Goal: Information Seeking & Learning: Learn about a topic

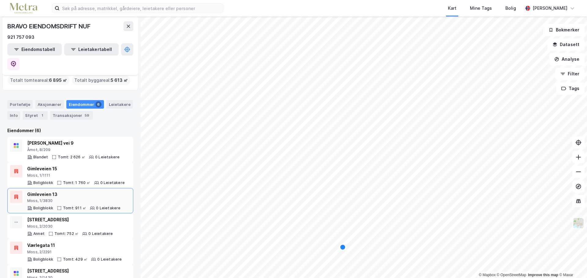
scroll to position [25, 0]
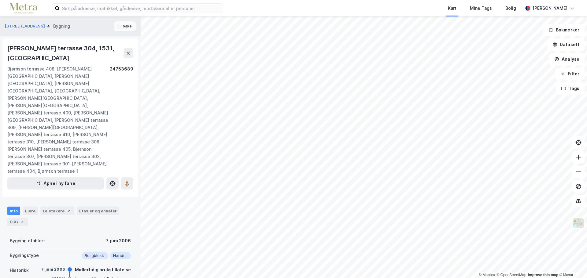
click at [128, 29] on button "Tilbake" at bounding box center [125, 26] width 22 height 10
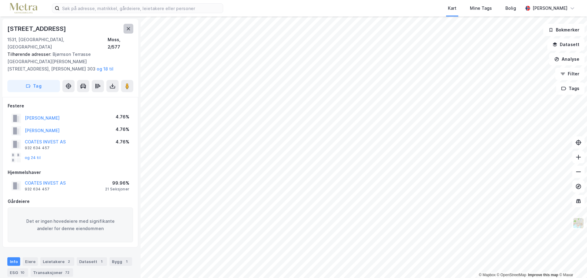
click at [130, 29] on icon at bounding box center [128, 28] width 5 height 5
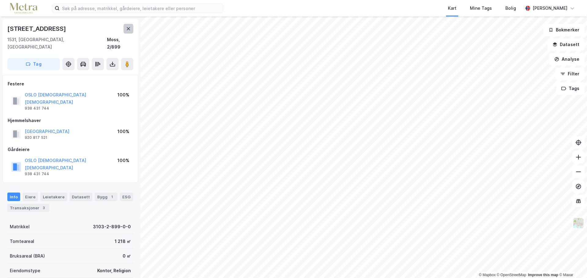
click at [131, 30] on button at bounding box center [128, 29] width 10 height 10
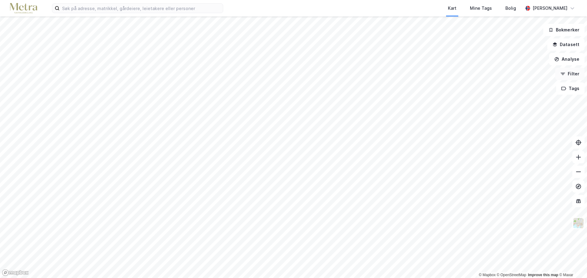
click at [570, 76] on button "Filter" at bounding box center [569, 74] width 29 height 12
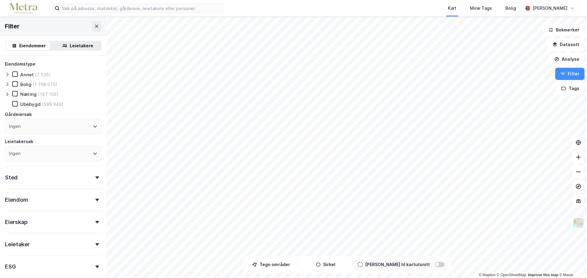
click at [7, 94] on icon at bounding box center [7, 94] width 5 height 5
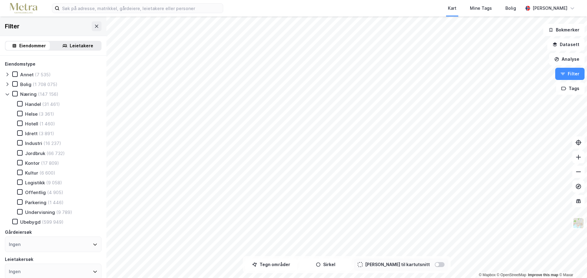
click at [7, 94] on icon at bounding box center [7, 94] width 5 height 5
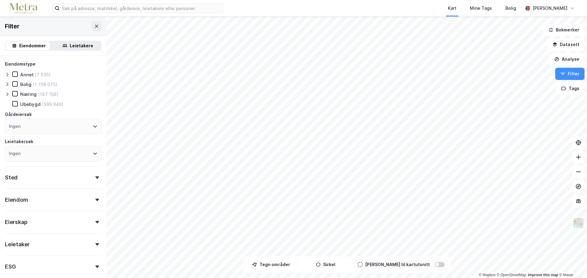
click at [31, 223] on div "Eierskap" at bounding box center [53, 219] width 97 height 17
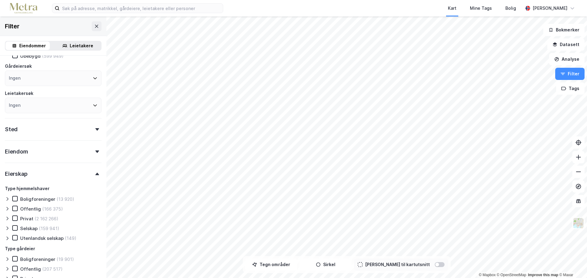
scroll to position [152, 0]
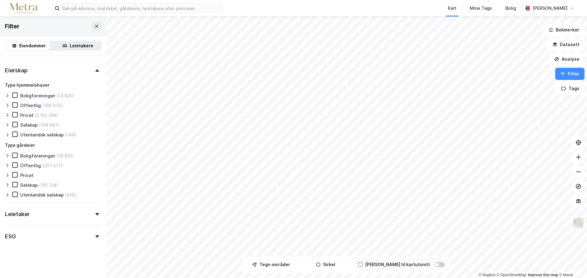
click at [36, 137] on div "Utenlandsk selskap" at bounding box center [41, 135] width 43 height 6
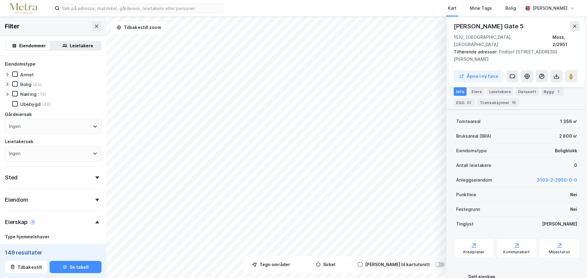
scroll to position [61, 0]
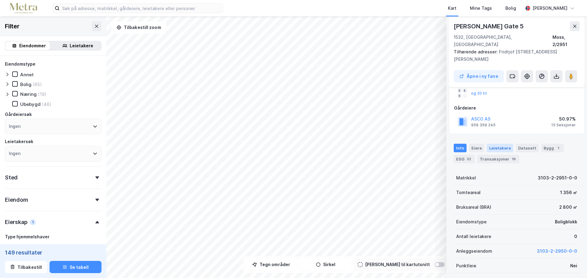
click at [502, 144] on div "Leietakere" at bounding box center [500, 148] width 27 height 9
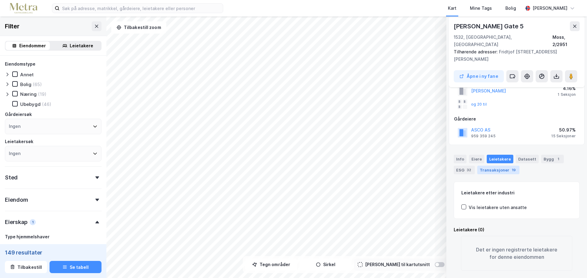
click at [494, 166] on div "Transaksjoner 19" at bounding box center [498, 170] width 42 height 9
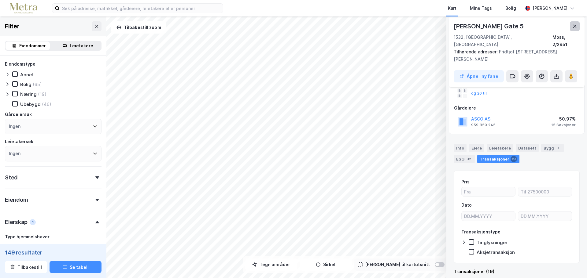
click at [570, 27] on button at bounding box center [575, 26] width 10 height 10
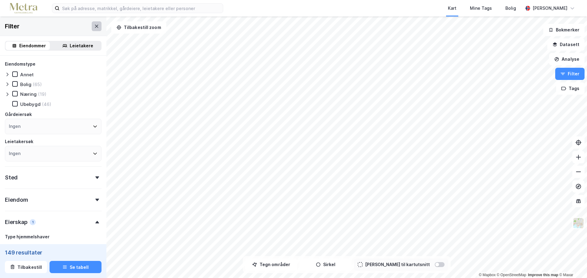
click at [92, 26] on button at bounding box center [97, 26] width 10 height 10
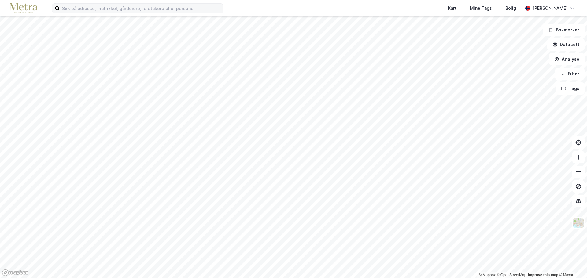
click at [84, 13] on label at bounding box center [137, 8] width 171 height 10
click at [84, 13] on input at bounding box center [141, 8] width 163 height 9
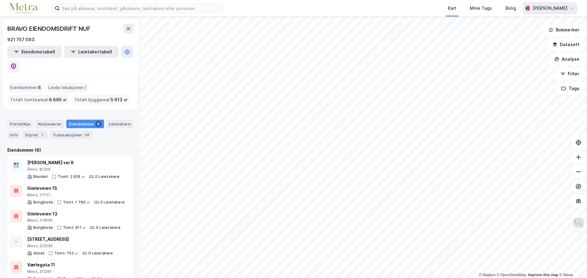
click at [556, 7] on div "[PERSON_NAME]" at bounding box center [549, 8] width 35 height 7
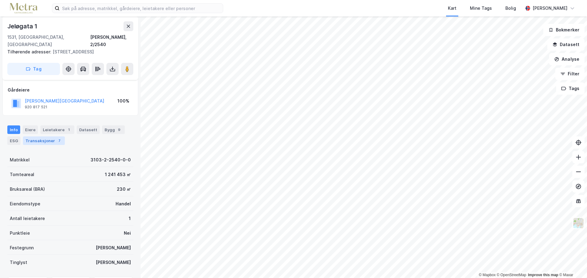
click at [47, 137] on div "Transaksjoner 7" at bounding box center [44, 141] width 42 height 9
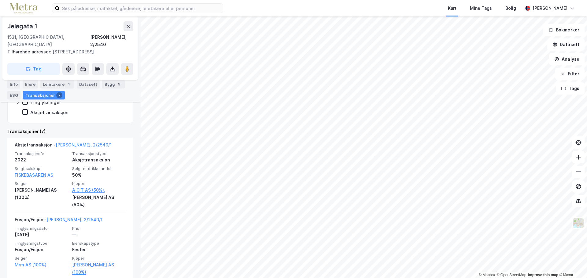
scroll to position [153, 0]
